Goal: Transaction & Acquisition: Purchase product/service

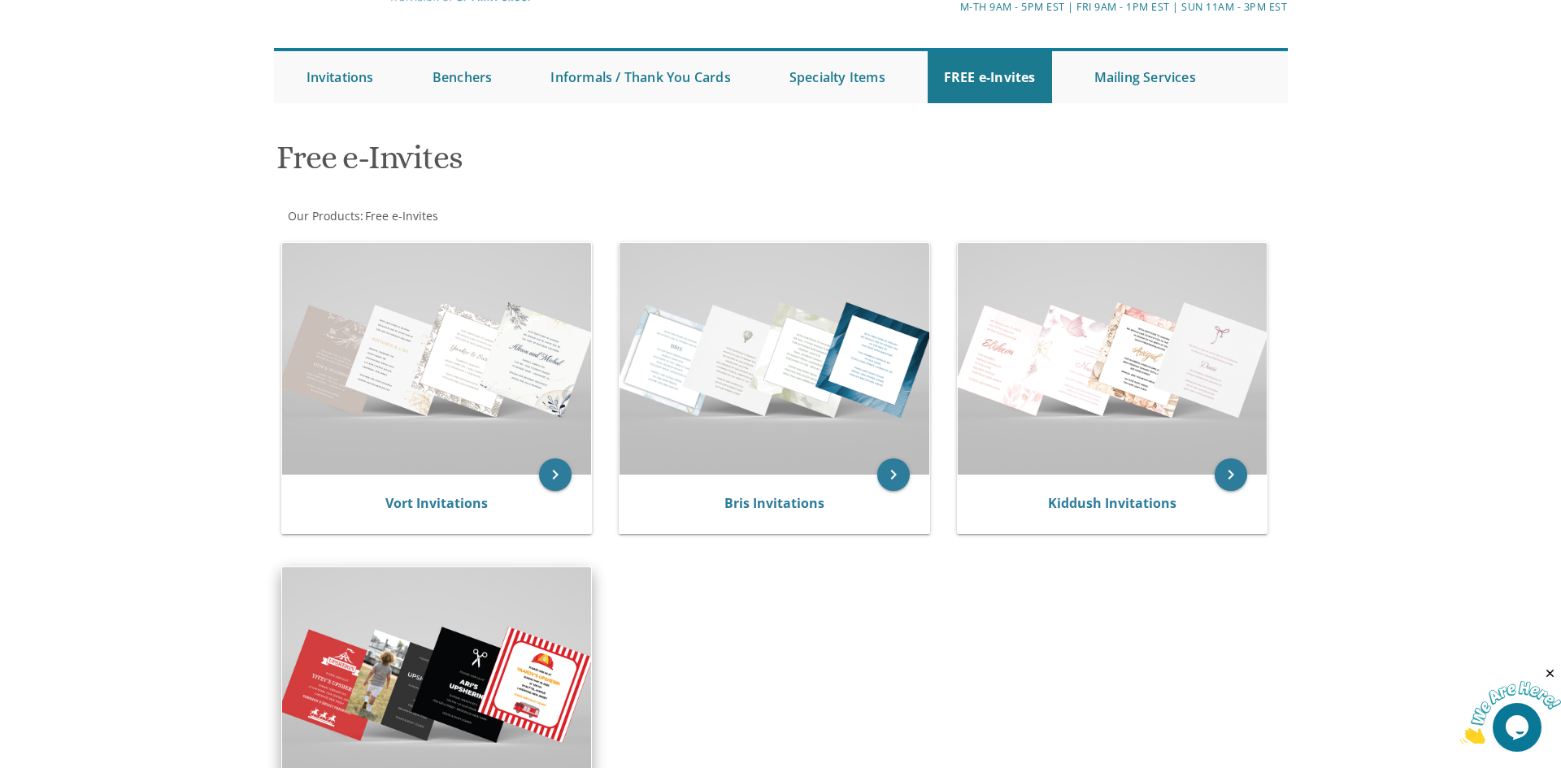
scroll to position [115, 0]
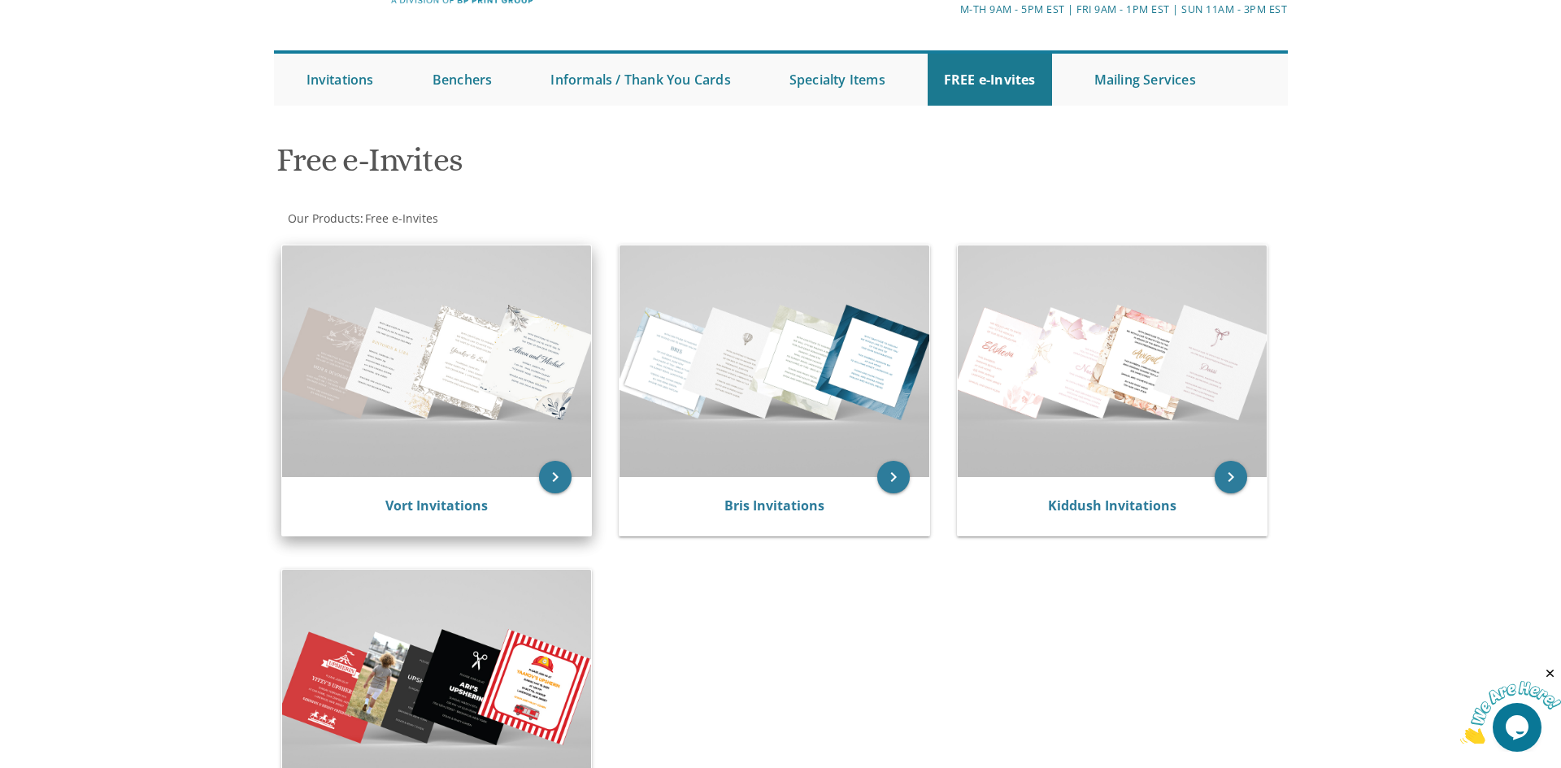
click at [495, 390] on img at bounding box center [437, 362] width 310 height 232
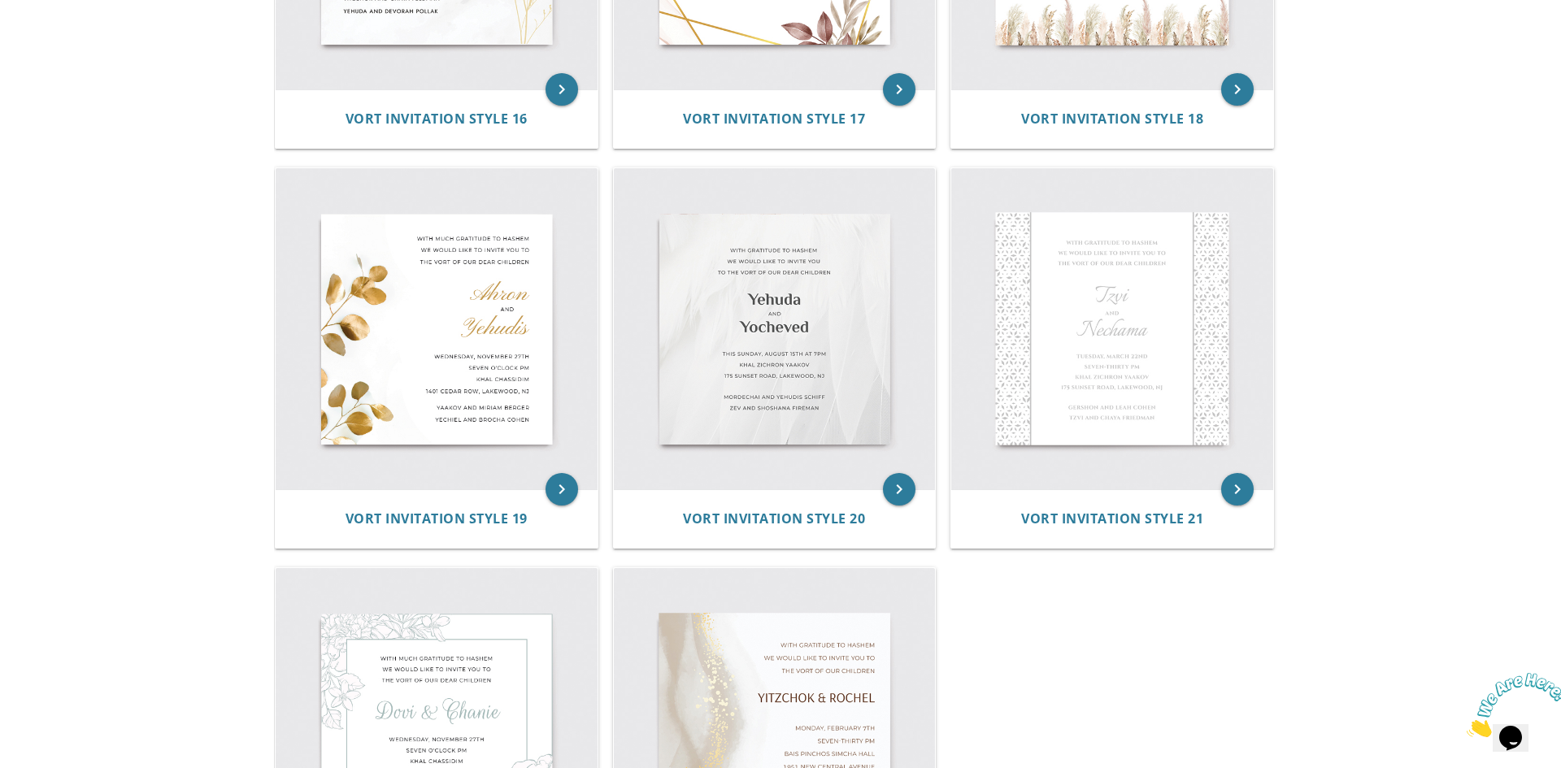
scroll to position [2597, 0]
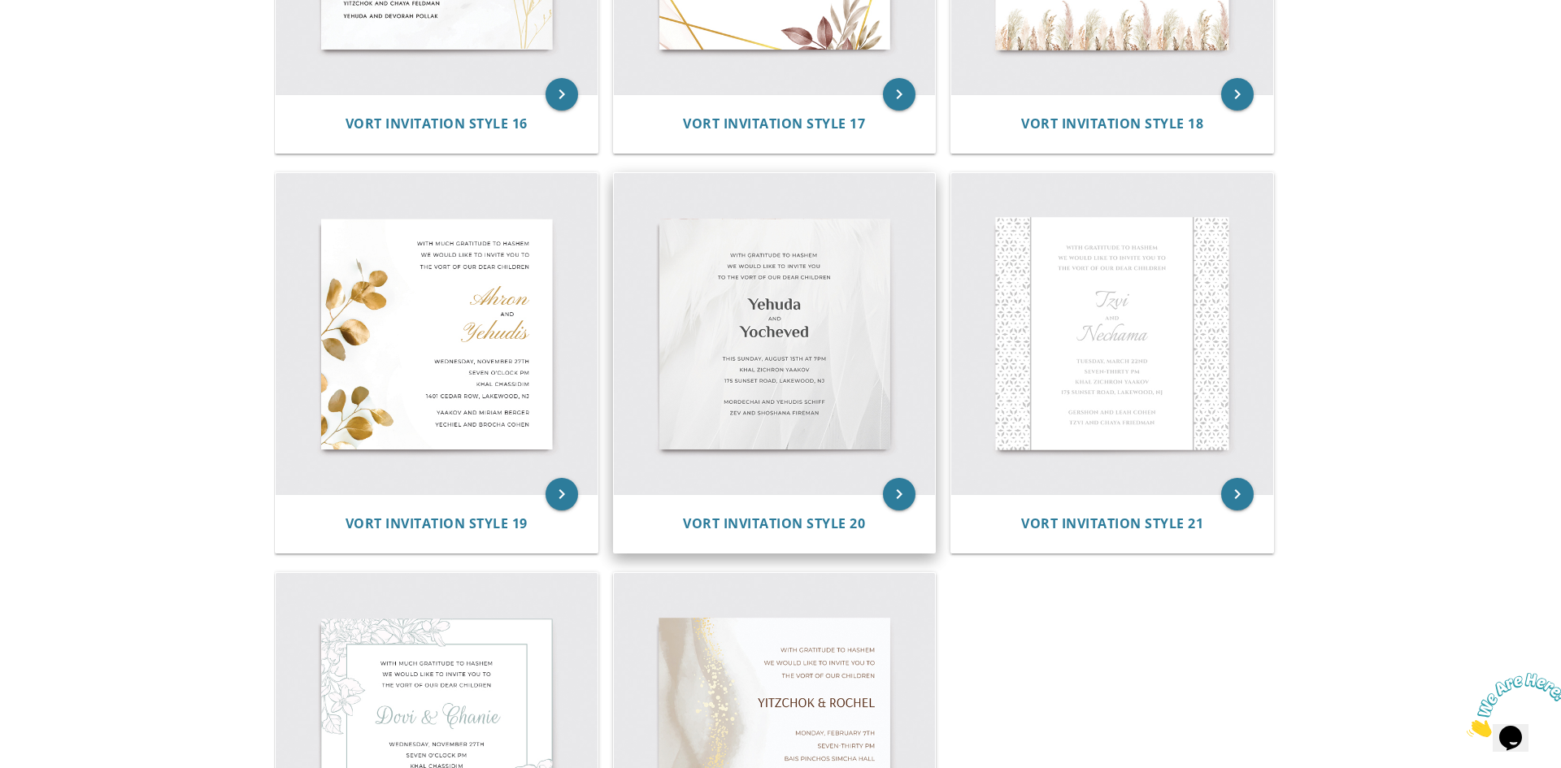
click at [899, 298] on img at bounding box center [775, 334] width 322 height 322
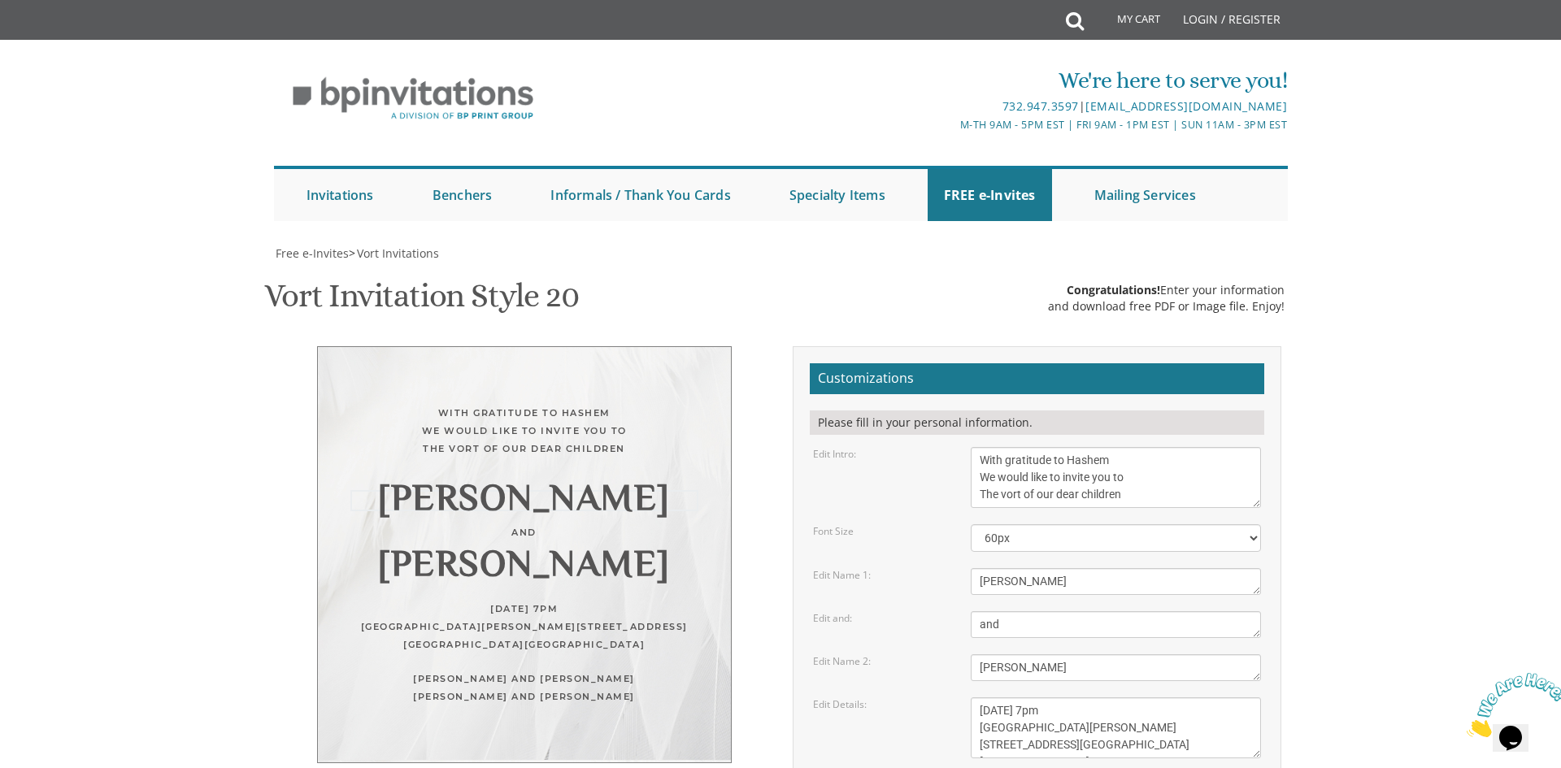
click at [1038, 586] on textarea "[PERSON_NAME]" at bounding box center [1116, 581] width 291 height 27
click at [1047, 676] on textarea "[PERSON_NAME]" at bounding box center [1116, 668] width 291 height 27
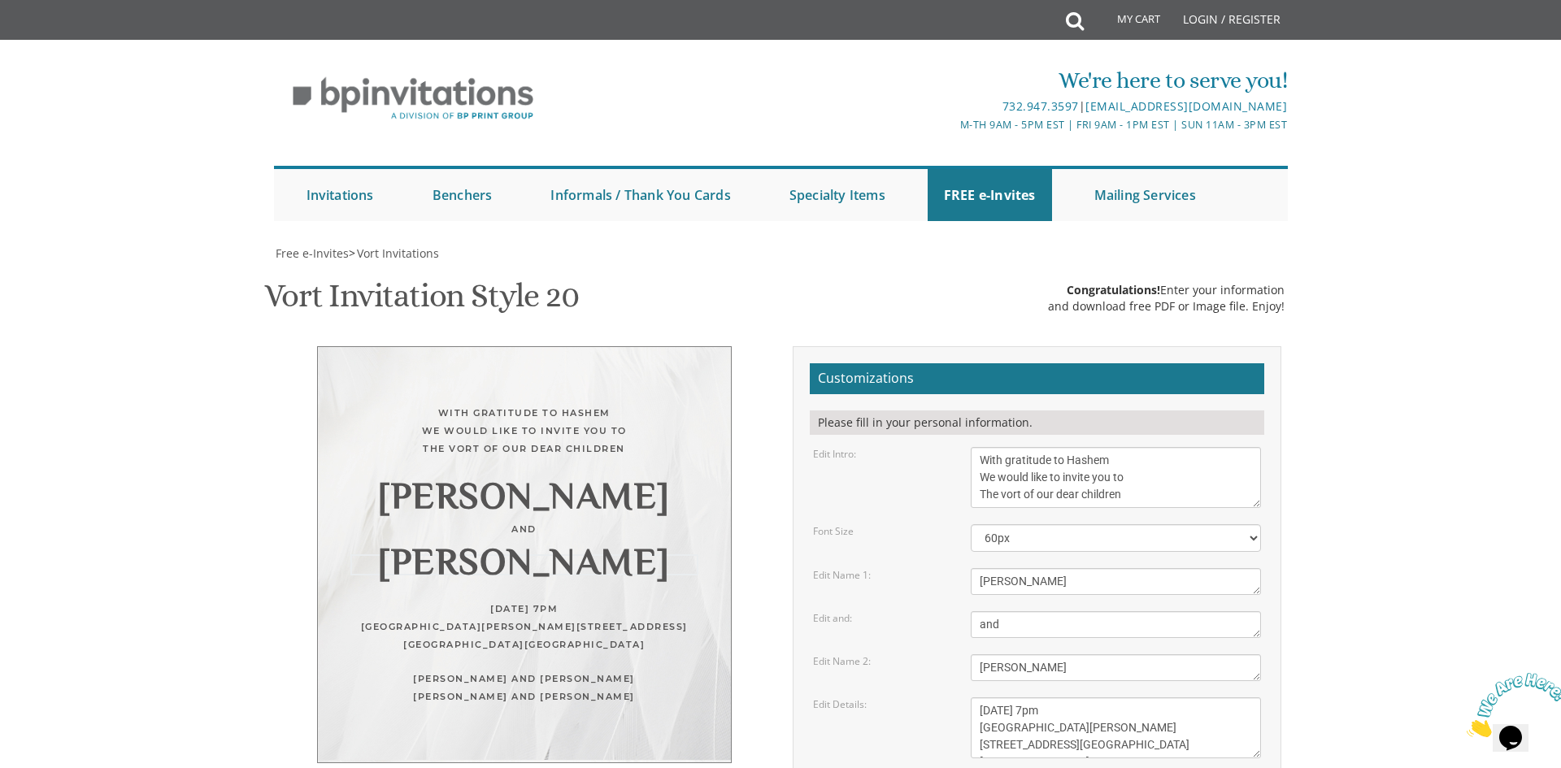
click at [1412, 428] on body "My Cart Total: View Cart Item(s) Submit My Cart Total: View Cart Item(s) Login …" at bounding box center [780, 711] width 1561 height 1423
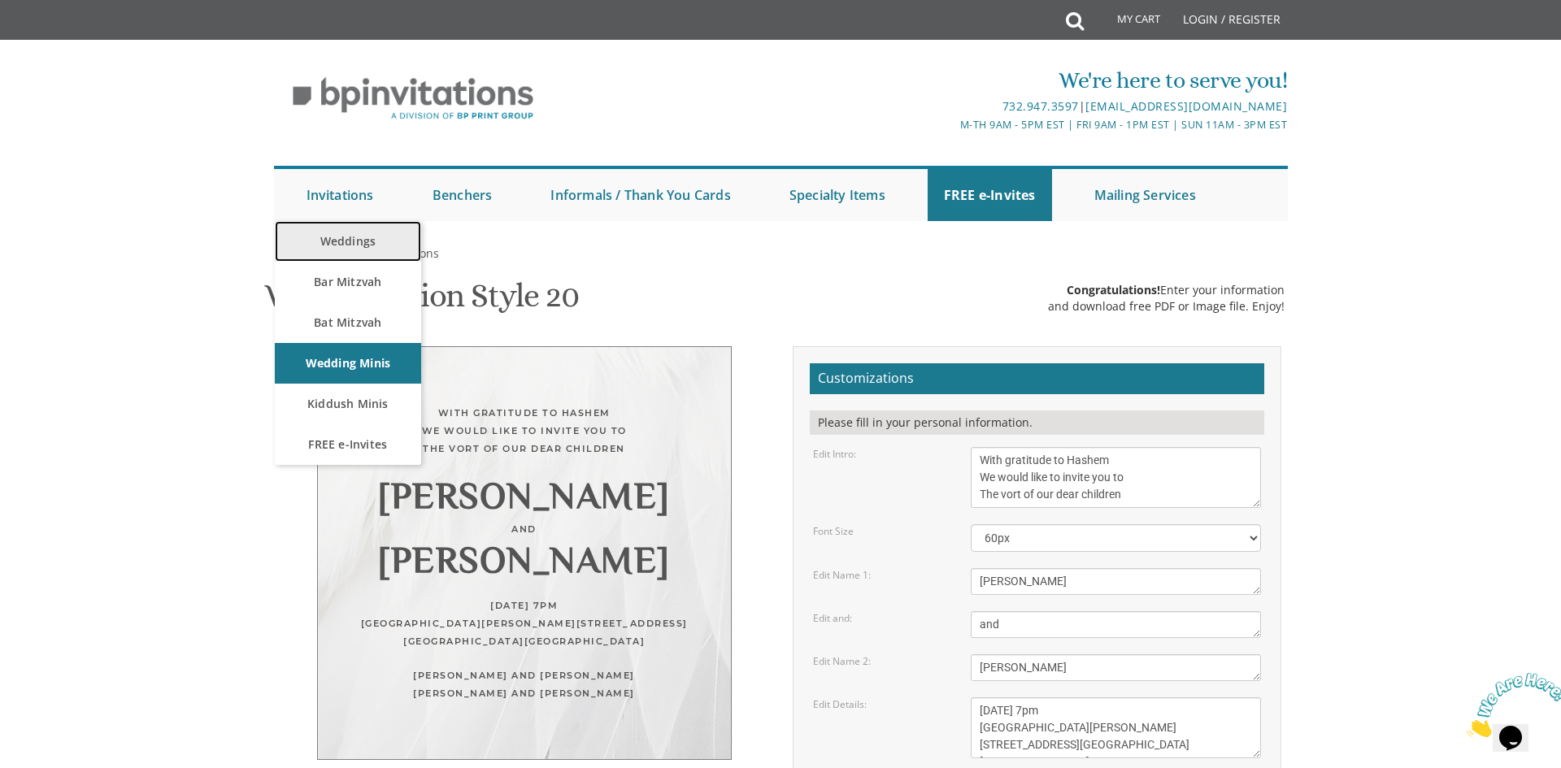
click at [372, 221] on link "Weddings" at bounding box center [348, 241] width 146 height 41
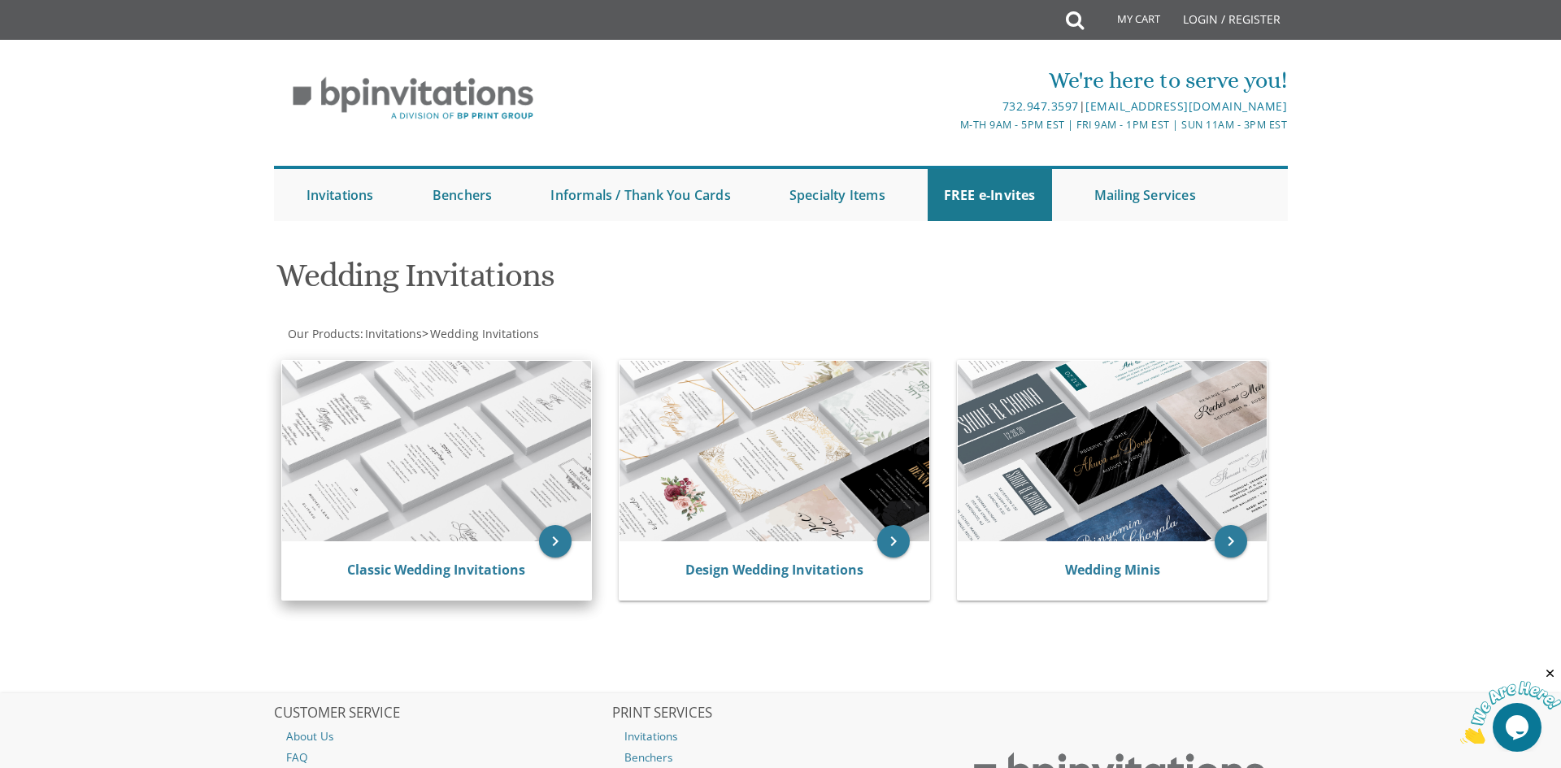
click at [529, 459] on img at bounding box center [437, 451] width 310 height 181
